Goal: Task Accomplishment & Management: Manage account settings

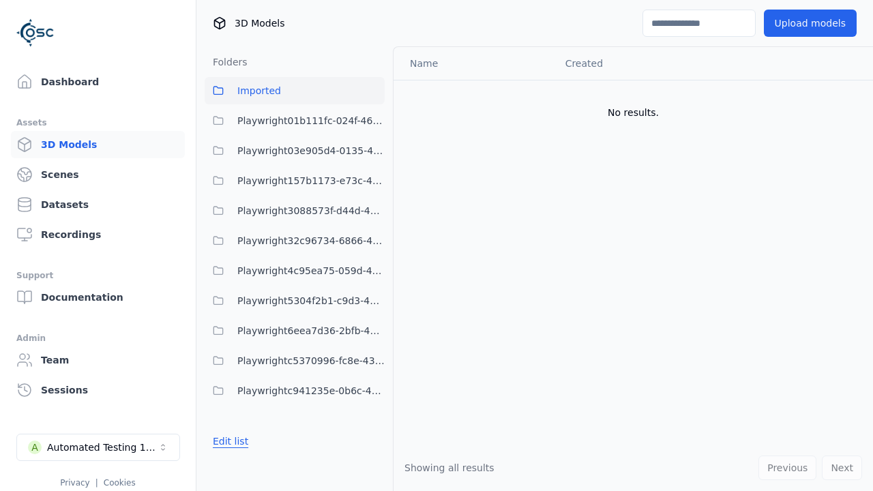
click at [228, 441] on button "Edit list" at bounding box center [231, 441] width 52 height 25
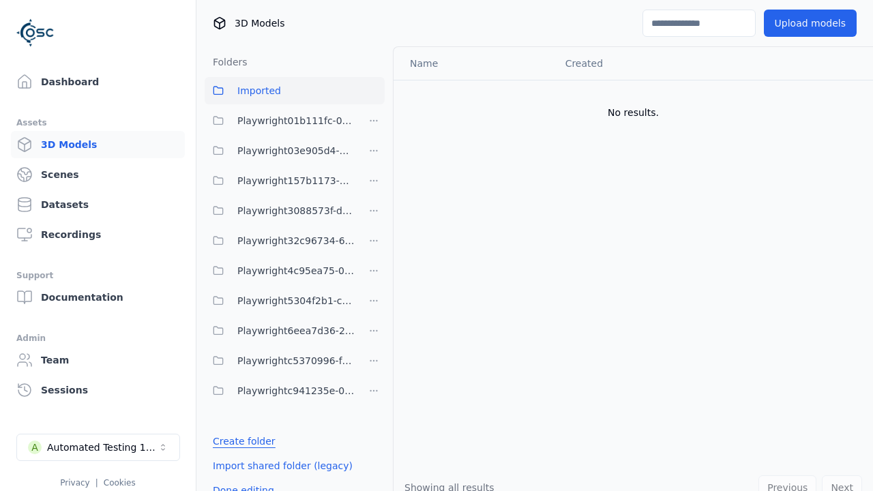
click at [240, 441] on link "Create folder" at bounding box center [244, 442] width 63 height 14
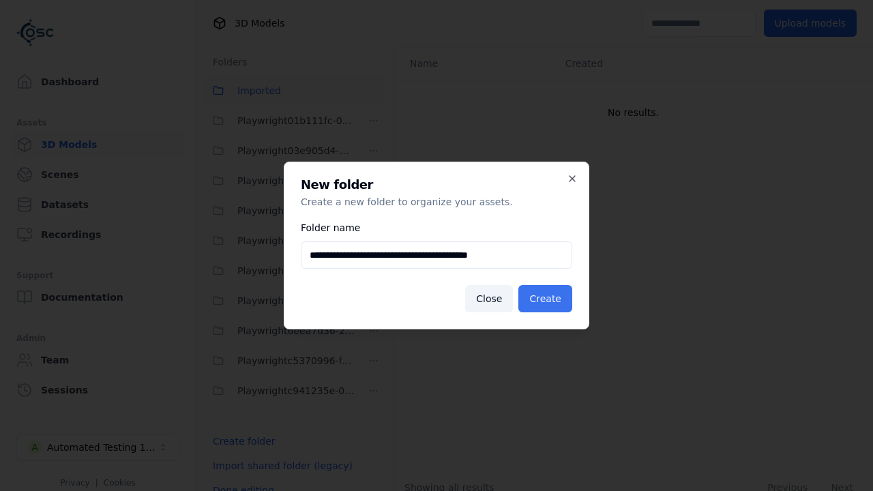
type input "**********"
click at [547, 299] on button "Create" at bounding box center [546, 298] width 54 height 27
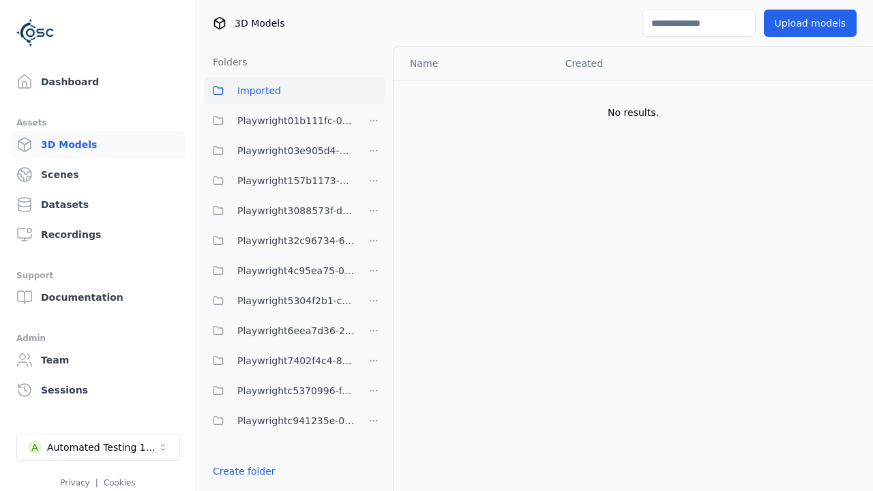
click at [280, 361] on span "Playwright7402f4c4-8e44-4634-bf12-bd223da78c28" at bounding box center [295, 361] width 117 height 16
click at [814, 23] on button "Upload models" at bounding box center [810, 23] width 93 height 27
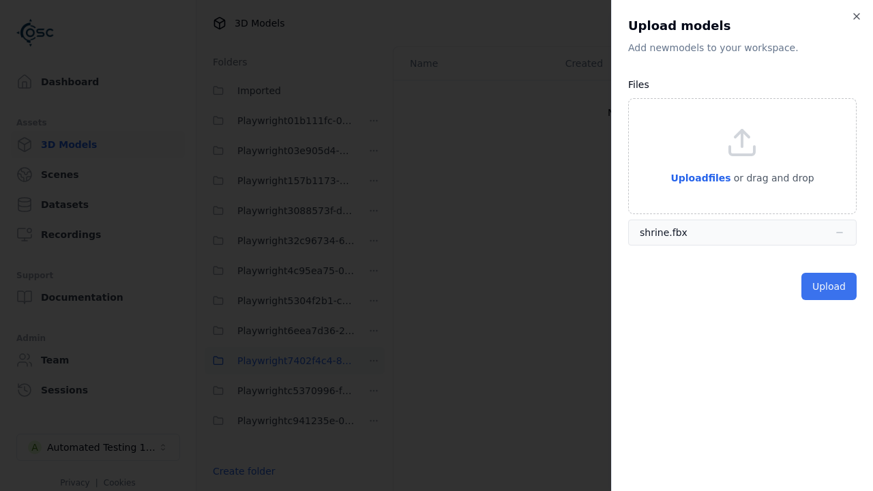
click at [830, 287] on button "Upload" at bounding box center [829, 286] width 55 height 27
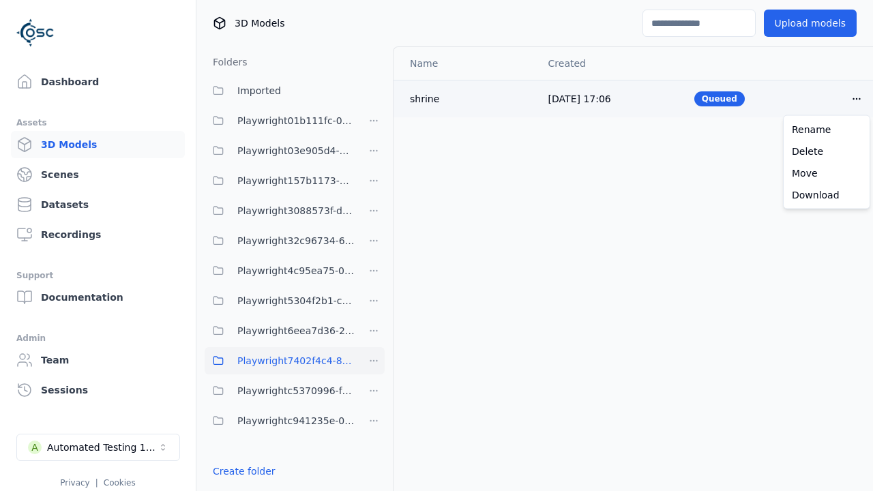
click at [857, 98] on html "Support Dashboard Assets 3D Models Scenes Datasets Recordings Support Documenta…" at bounding box center [436, 245] width 873 height 491
click at [827, 151] on div "Delete" at bounding box center [827, 152] width 81 height 22
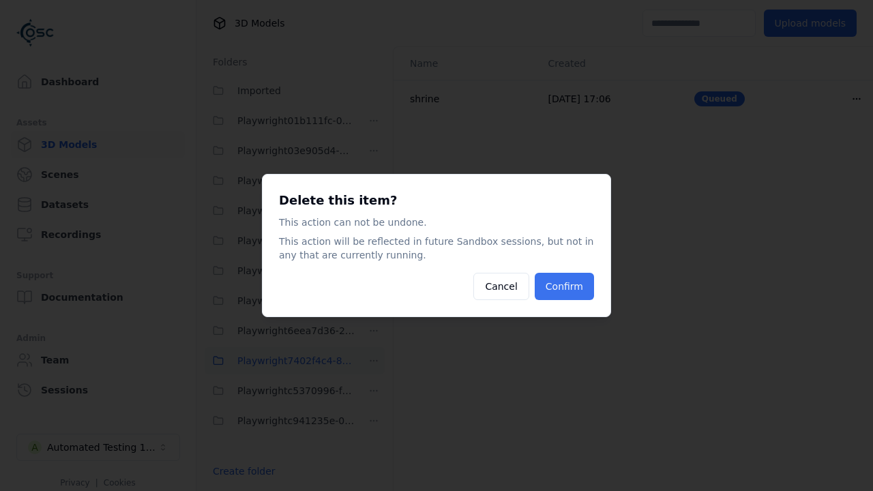
click at [566, 287] on button "Confirm" at bounding box center [564, 286] width 59 height 27
